Goal: Task Accomplishment & Management: Complete application form

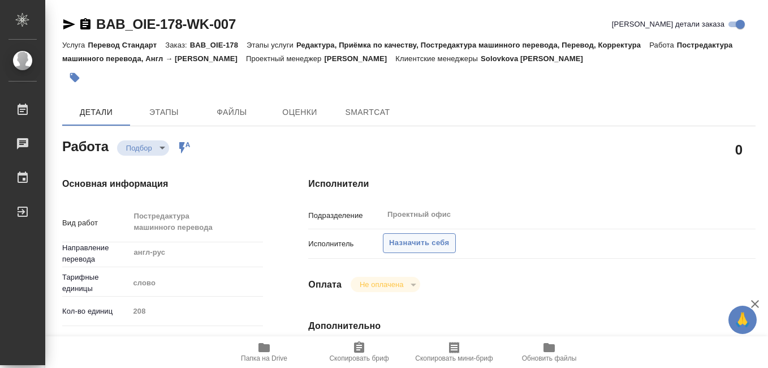
type textarea "x"
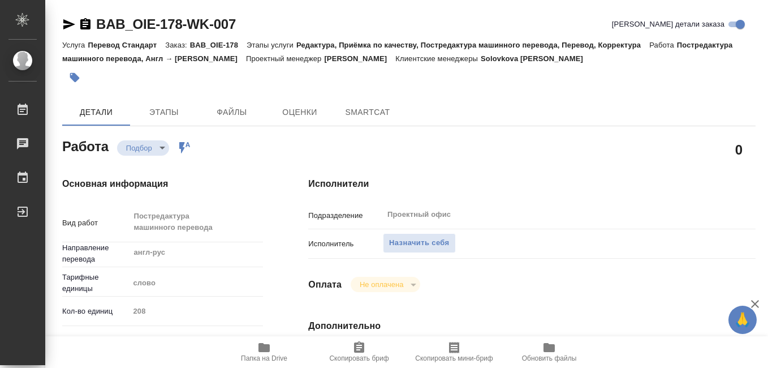
type textarea "x"
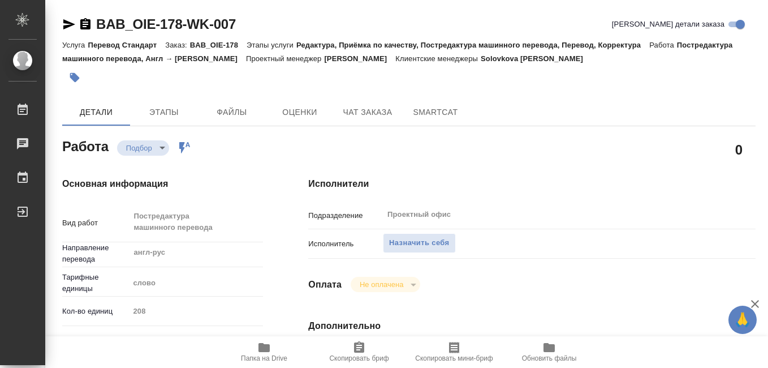
type textarea "x"
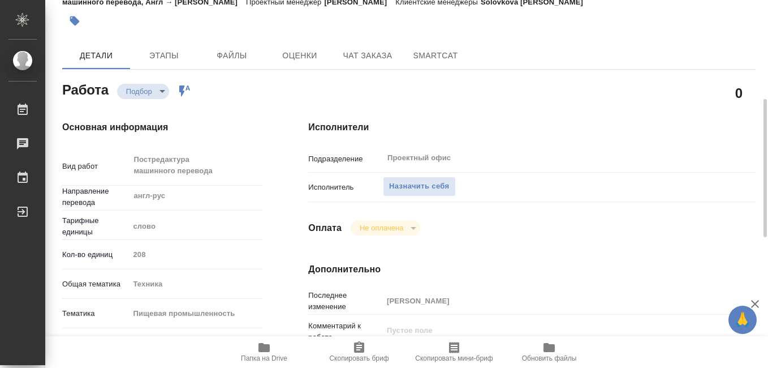
scroll to position [113, 0]
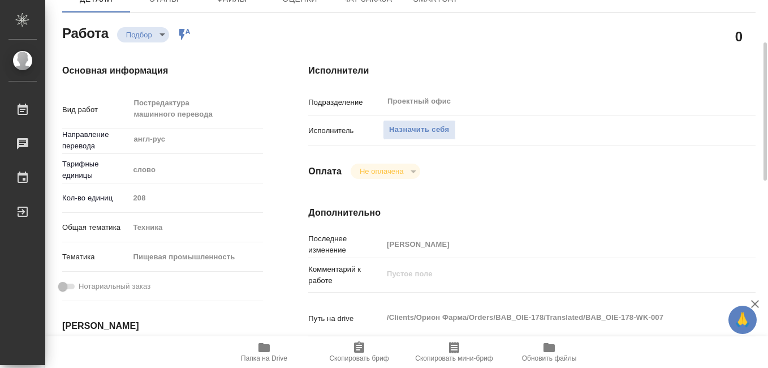
type textarea "x"
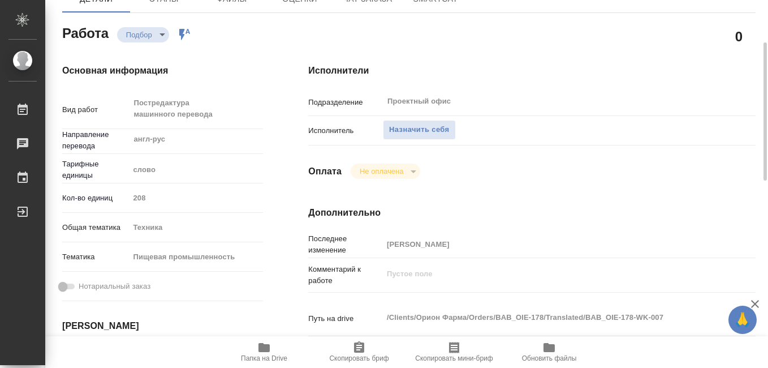
click at [355, 350] on icon "button" at bounding box center [359, 346] width 10 height 11
click at [260, 347] on icon "button" at bounding box center [263, 347] width 11 height 9
click at [410, 128] on span "Назначить себя" at bounding box center [419, 129] width 60 height 13
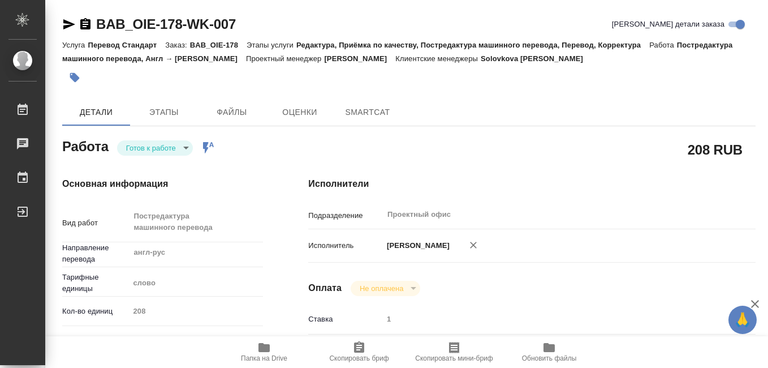
type textarea "x"
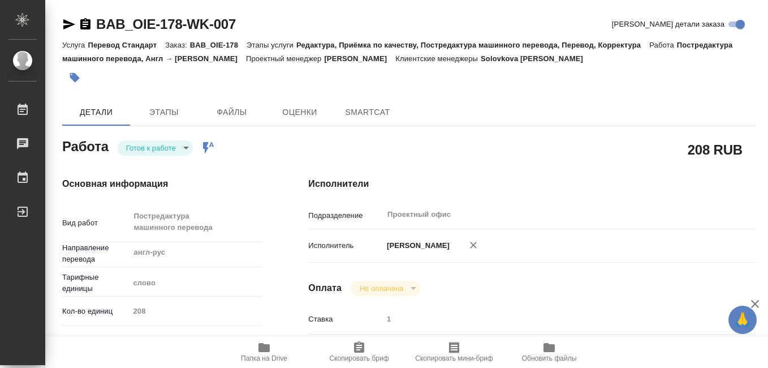
type textarea "x"
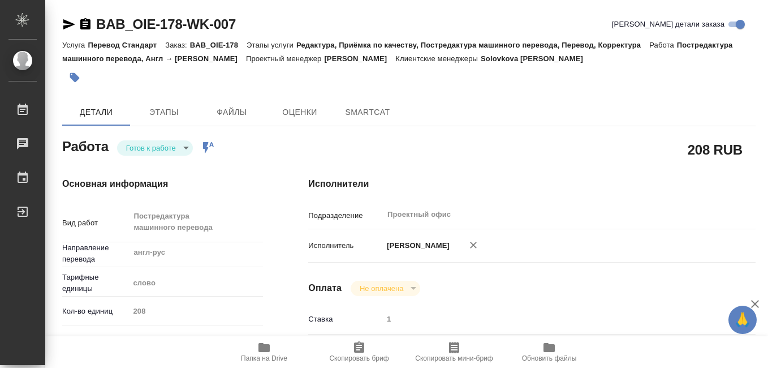
type textarea "x"
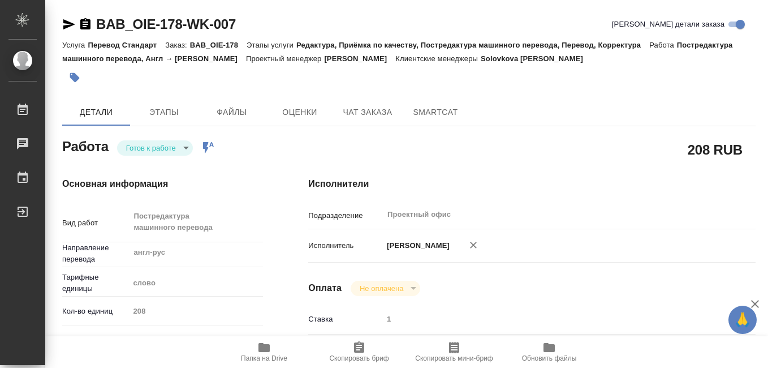
type textarea "x"
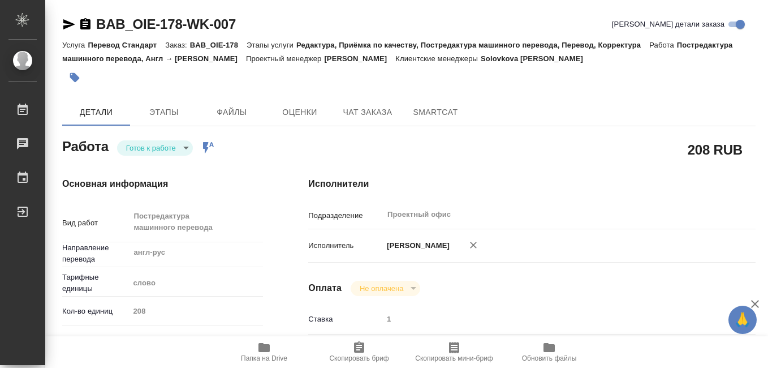
type textarea "x"
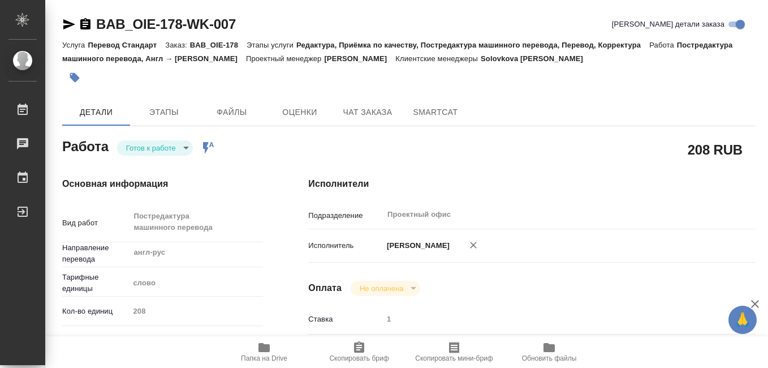
click at [448, 347] on icon "button" at bounding box center [454, 347] width 14 height 14
